Goal: Task Accomplishment & Management: Use online tool/utility

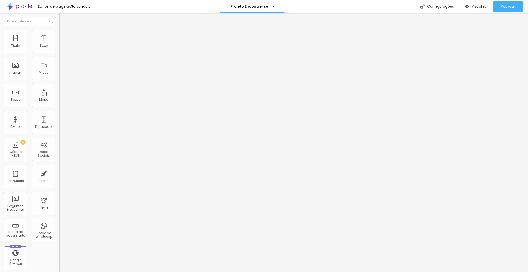
click at [59, 44] on span "Trocar imagem" at bounding box center [73, 42] width 28 height 4
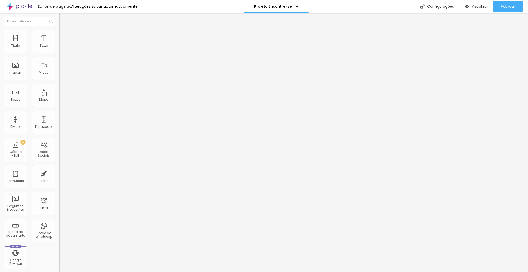
click at [59, 44] on span "Trocar imagem" at bounding box center [73, 42] width 28 height 4
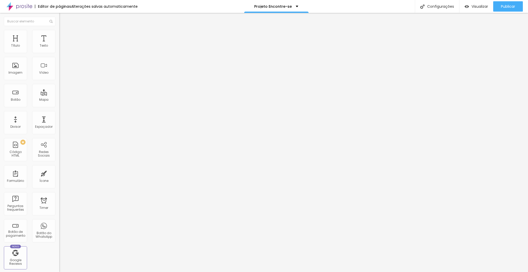
click at [59, 44] on span "Trocar imagem" at bounding box center [73, 42] width 28 height 4
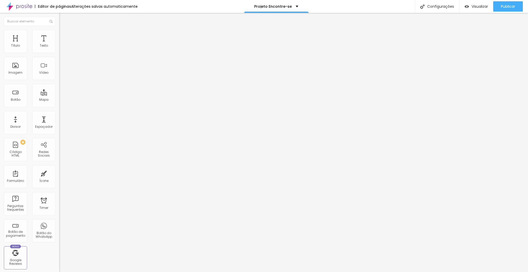
click at [59, 44] on span "Trocar imagem" at bounding box center [73, 42] width 28 height 4
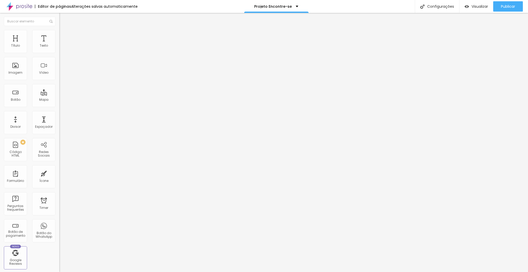
click at [59, 44] on span "Trocar imagem" at bounding box center [73, 42] width 28 height 4
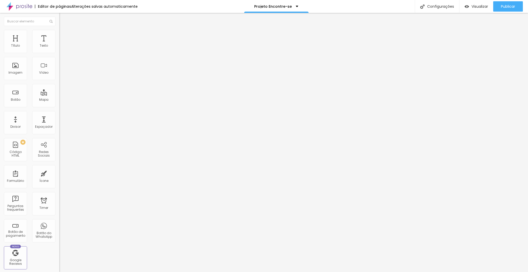
click at [59, 34] on li "Estilo" at bounding box center [88, 32] width 59 height 5
type input "85"
drag, startPoint x: 45, startPoint y: 56, endPoint x: 39, endPoint y: 55, distance: 6.2
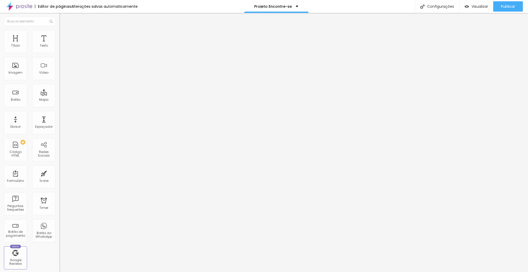
click at [59, 53] on input "range" at bounding box center [75, 51] width 33 height 4
type input "80"
type input "85"
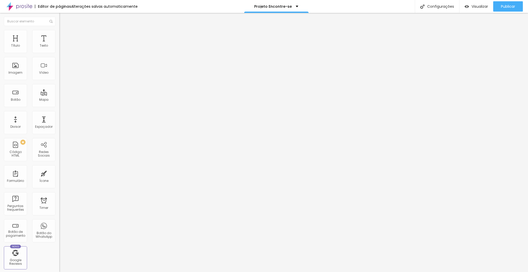
drag, startPoint x: 45, startPoint y: 54, endPoint x: 39, endPoint y: 55, distance: 5.7
click at [59, 53] on input "range" at bounding box center [75, 51] width 33 height 4
type input "80"
type input "75"
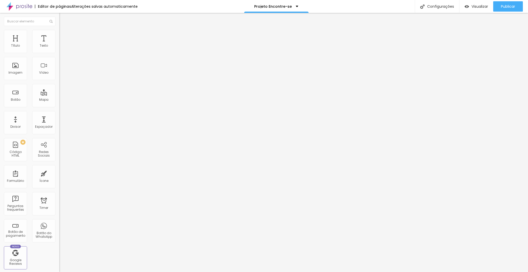
type input "75"
type input "70"
drag, startPoint x: 44, startPoint y: 54, endPoint x: 39, endPoint y: 58, distance: 6.7
type input "70"
click at [59, 53] on input "range" at bounding box center [75, 51] width 33 height 4
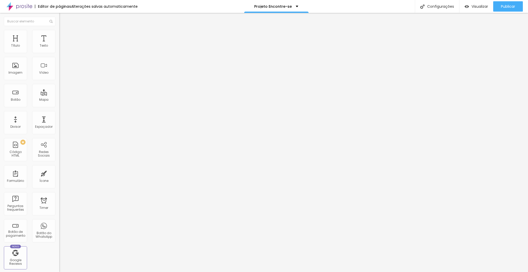
click at [59, 30] on li "Estilo" at bounding box center [88, 32] width 59 height 5
type input "65"
type input "70"
drag, startPoint x: 36, startPoint y: 55, endPoint x: 41, endPoint y: 58, distance: 5.9
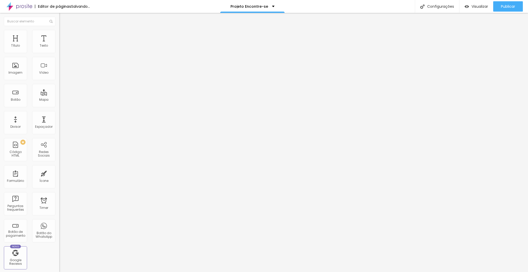
type input "70"
click at [59, 53] on input "range" at bounding box center [75, 51] width 33 height 4
drag, startPoint x: 38, startPoint y: 52, endPoint x: 46, endPoint y: 52, distance: 7.7
click at [59, 49] on div "70 px %" at bounding box center [88, 45] width 59 height 5
click at [59, 53] on input "range" at bounding box center [75, 51] width 33 height 4
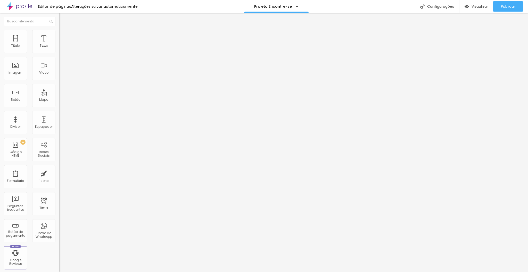
type input "75"
type input "80"
drag, startPoint x: 38, startPoint y: 55, endPoint x: 33, endPoint y: 58, distance: 6.2
type input "75"
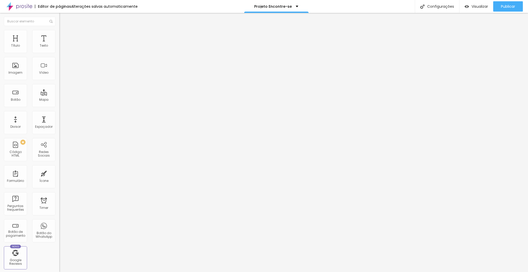
click at [59, 53] on input "range" at bounding box center [75, 51] width 33 height 4
type input "75"
click at [59, 32] on ul "Conteúdo Estilo Avançado" at bounding box center [88, 32] width 59 height 15
click at [59, 33] on li "Estilo" at bounding box center [88, 32] width 59 height 5
type input "75"
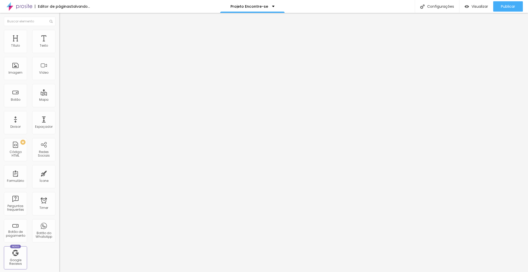
type input "75"
click at [59, 53] on input "range" at bounding box center [75, 51] width 33 height 4
click at [59, 33] on li "Estilo" at bounding box center [88, 32] width 59 height 5
type input "80"
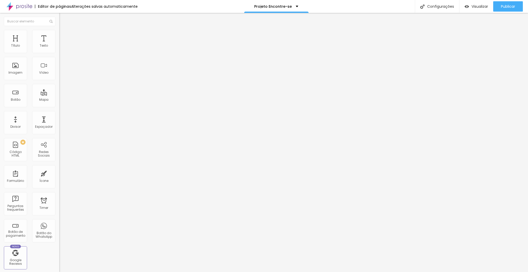
type input "85"
drag, startPoint x: 42, startPoint y: 54, endPoint x: 35, endPoint y: 54, distance: 7.0
click at [59, 53] on div at bounding box center [88, 51] width 59 height 5
type input "85"
click at [59, 53] on div at bounding box center [88, 51] width 59 height 5
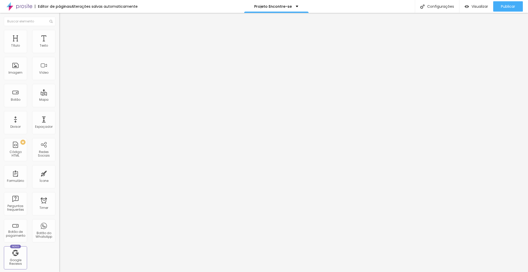
type input "80"
drag, startPoint x: 46, startPoint y: 53, endPoint x: 43, endPoint y: 54, distance: 3.8
type input "80"
click at [59, 53] on div at bounding box center [88, 51] width 59 height 5
click at [64, 36] on span "Estilo" at bounding box center [68, 33] width 8 height 4
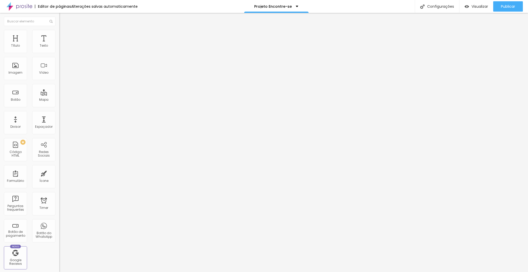
click at [59, 53] on div at bounding box center [88, 51] width 59 height 5
type input "80"
drag, startPoint x: 43, startPoint y: 54, endPoint x: 43, endPoint y: 58, distance: 3.1
type input "80"
click at [59, 53] on input "range" at bounding box center [75, 51] width 33 height 4
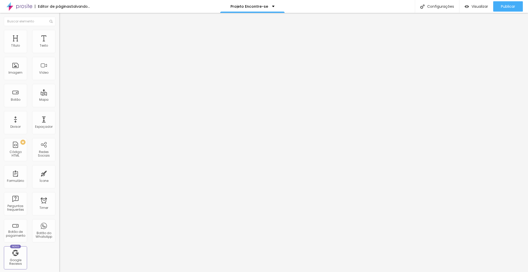
type input "91"
type input "96"
type input "44"
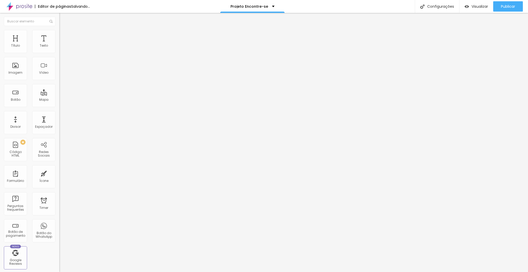
type input "44"
type input "43"
type input "41"
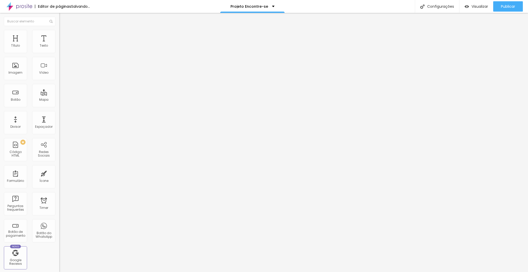
type input "36"
type input "28"
type input "18"
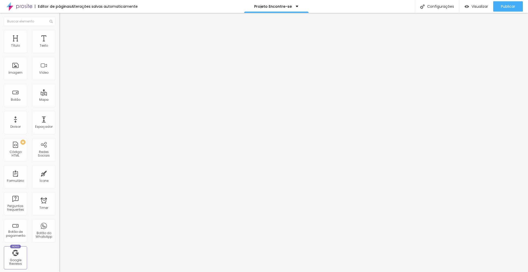
type input "18"
type input "13"
type input "10"
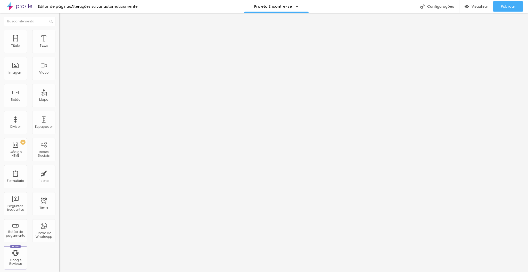
type input "21"
type input "59"
type input "67"
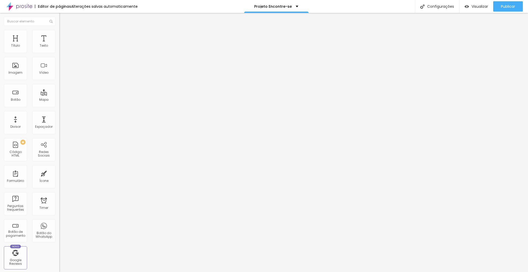
type input "67"
type input "73"
type input "77"
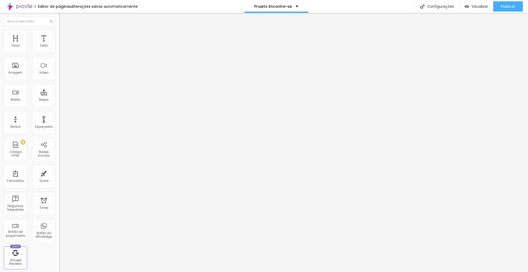
type input "68"
type input "44"
type input "45"
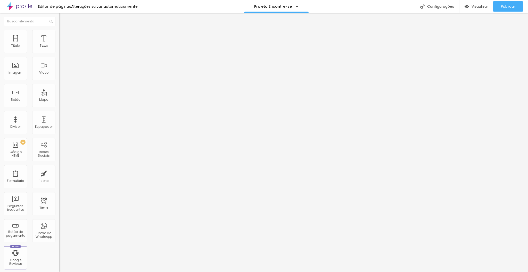
type input "45"
type input "46"
type input "48"
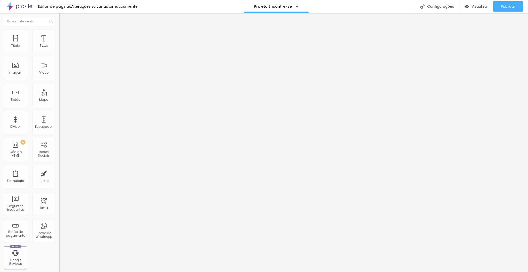
type input "49"
drag, startPoint x: 15, startPoint y: 51, endPoint x: 12, endPoint y: 51, distance: 3.4
type input "39"
click at [59, 95] on input "range" at bounding box center [75, 97] width 33 height 4
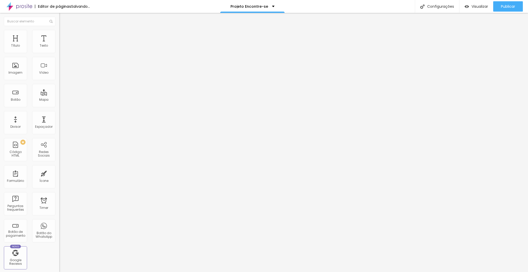
type input "39"
type input "102"
type input "107"
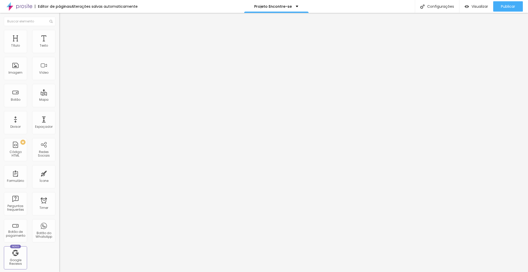
type input "106"
type input "108"
type input "101"
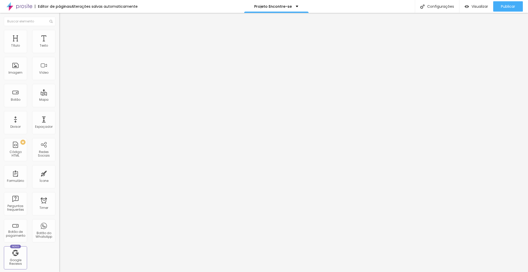
type input "101"
type input "85"
type input "84"
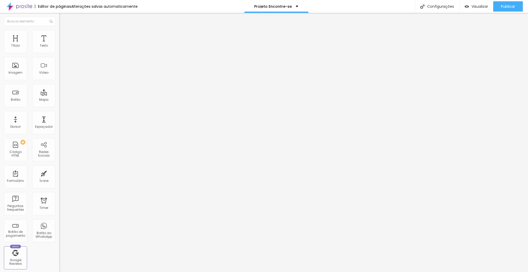
type input "82"
type input "80"
type input "79"
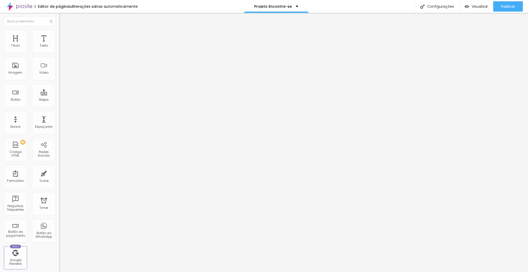
type input "79"
type input "69"
type input "66"
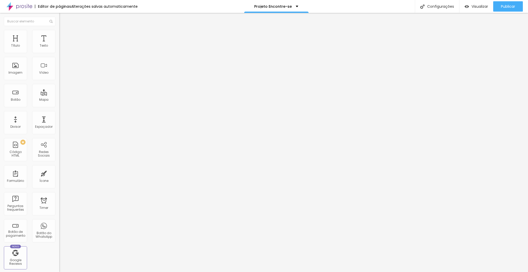
type input "64"
type input "63"
type input "62"
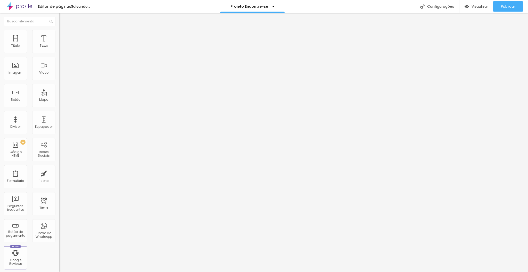
type input "62"
type input "60"
type input "59"
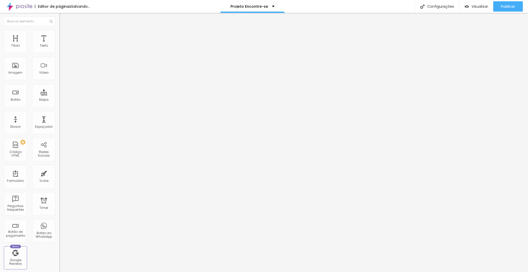
type input "54"
type input "52"
type input "51"
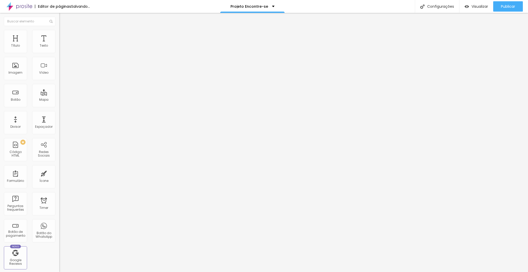
type input "51"
type input "50"
drag, startPoint x: 16, startPoint y: 50, endPoint x: 13, endPoint y: 50, distance: 3.2
type input "47"
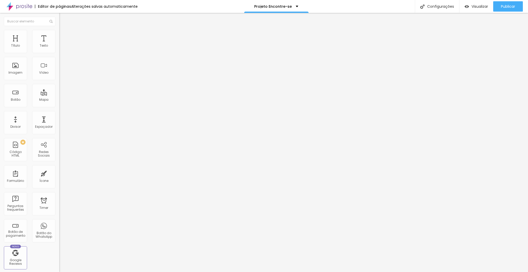
click at [59, 95] on input "range" at bounding box center [75, 97] width 33 height 4
type input "47"
click at [506, 3] on div "Publicar" at bounding box center [508, 6] width 14 height 10
